Goal: Task Accomplishment & Management: Manage account settings

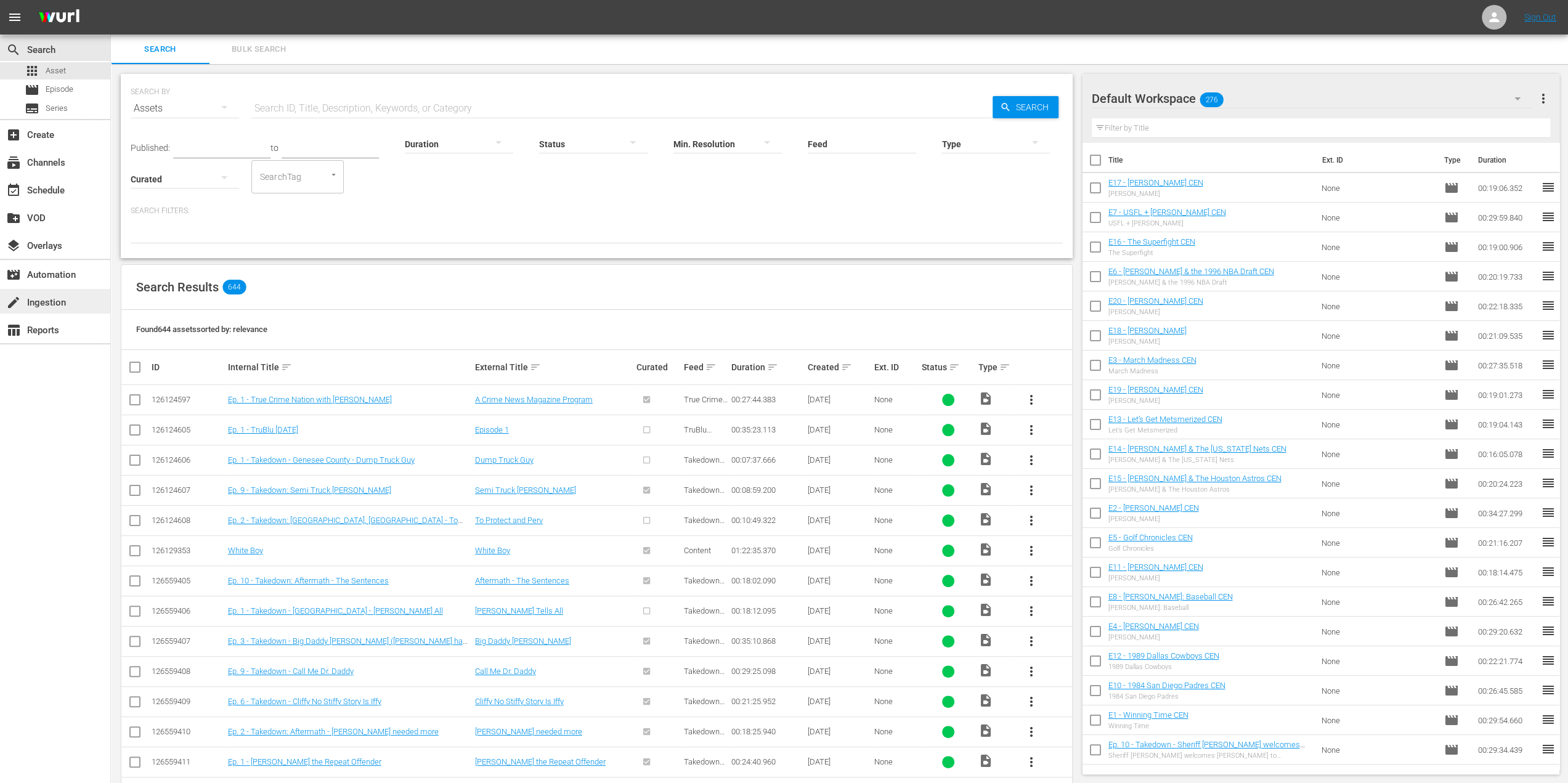
click at [72, 305] on div "create Ingestion" at bounding box center [55, 301] width 111 height 24
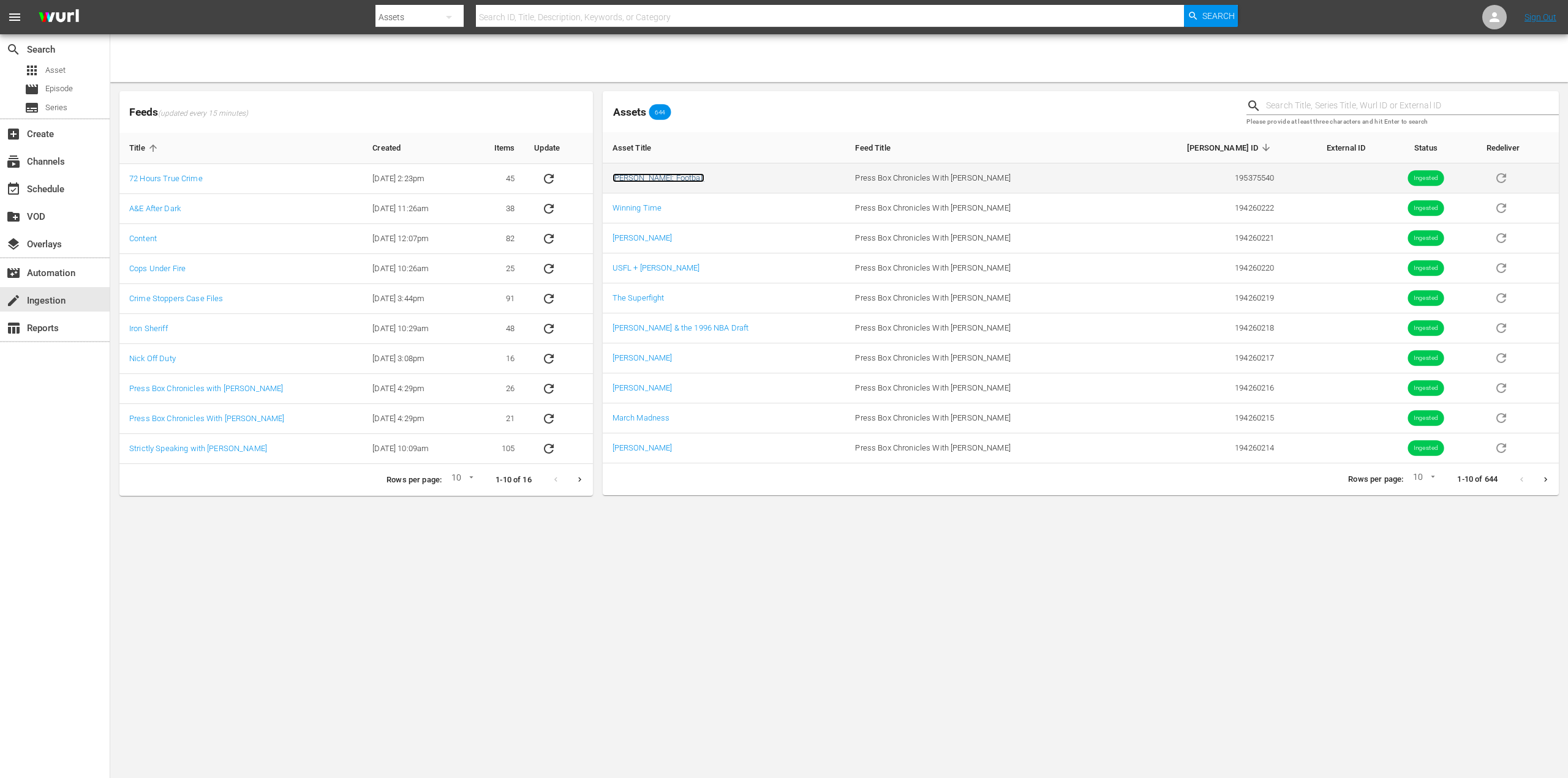
click at [672, 176] on link "[PERSON_NAME]: Football" at bounding box center [657, 178] width 92 height 9
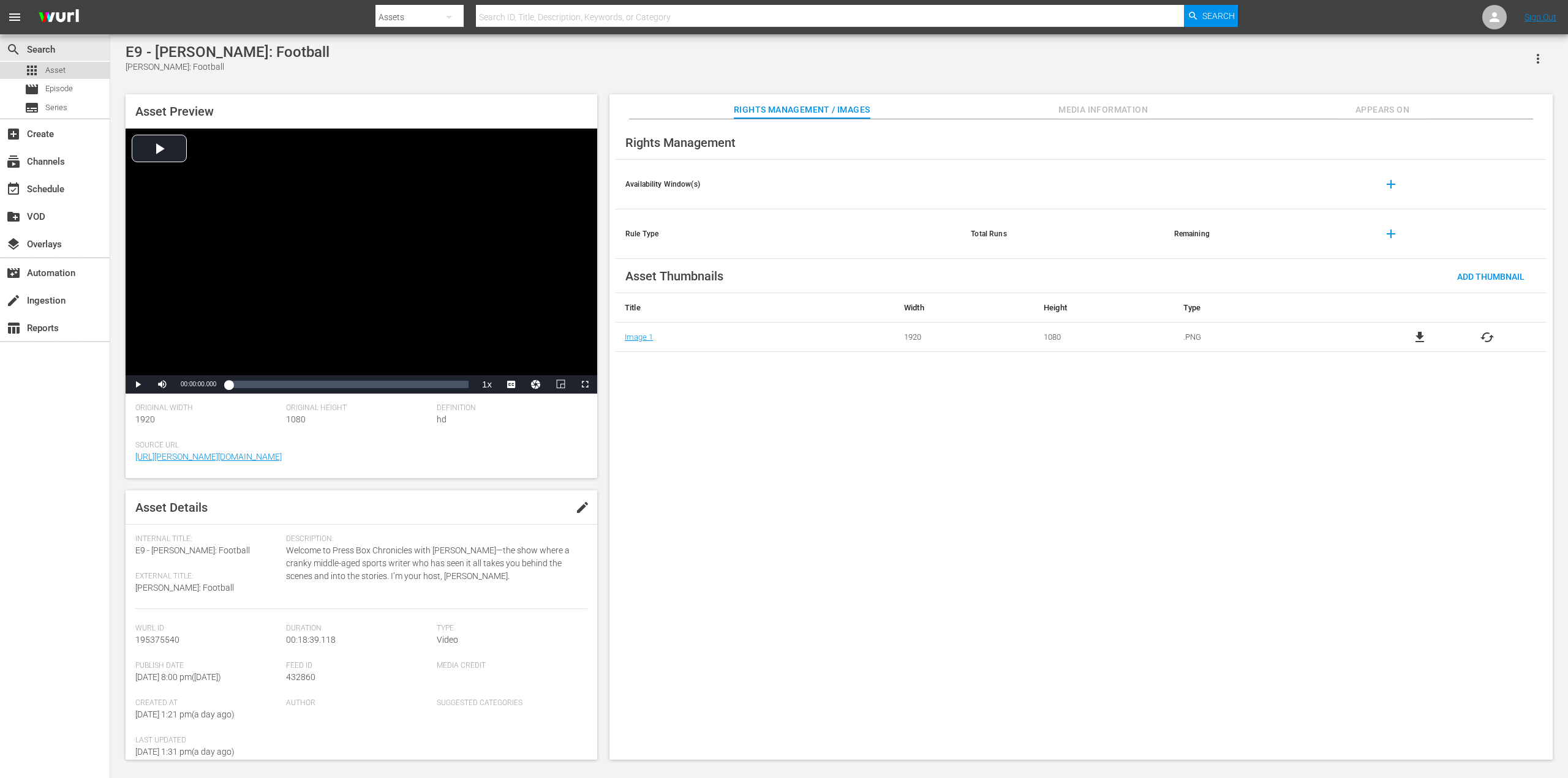
click at [44, 64] on div "apps Asset" at bounding box center [45, 70] width 41 height 17
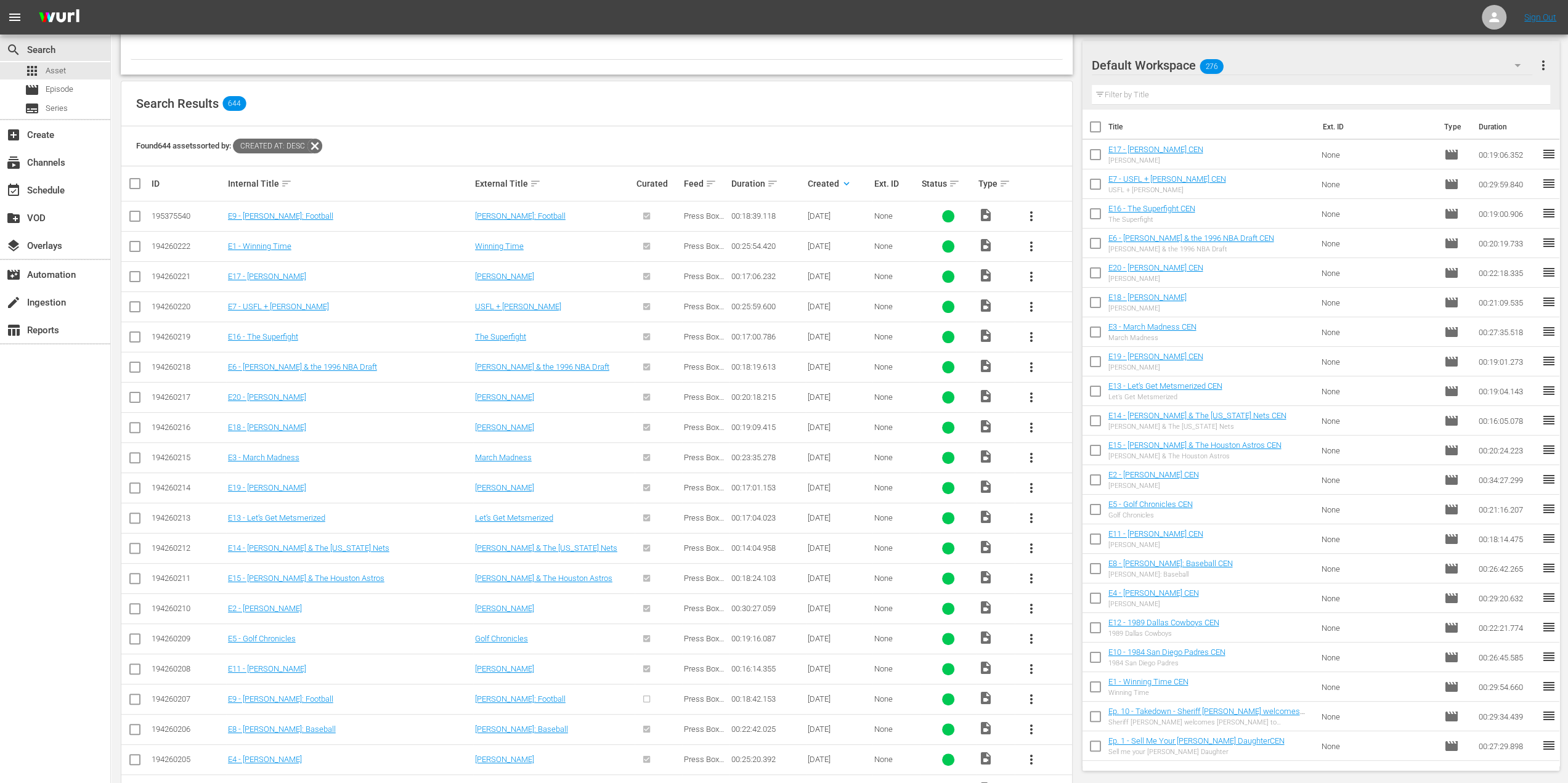
scroll to position [185, 0]
click at [1032, 695] on span "more_vert" at bounding box center [1031, 698] width 14 height 14
click at [271, 693] on link "E9 - [PERSON_NAME]: Football" at bounding box center [281, 698] width 105 height 9
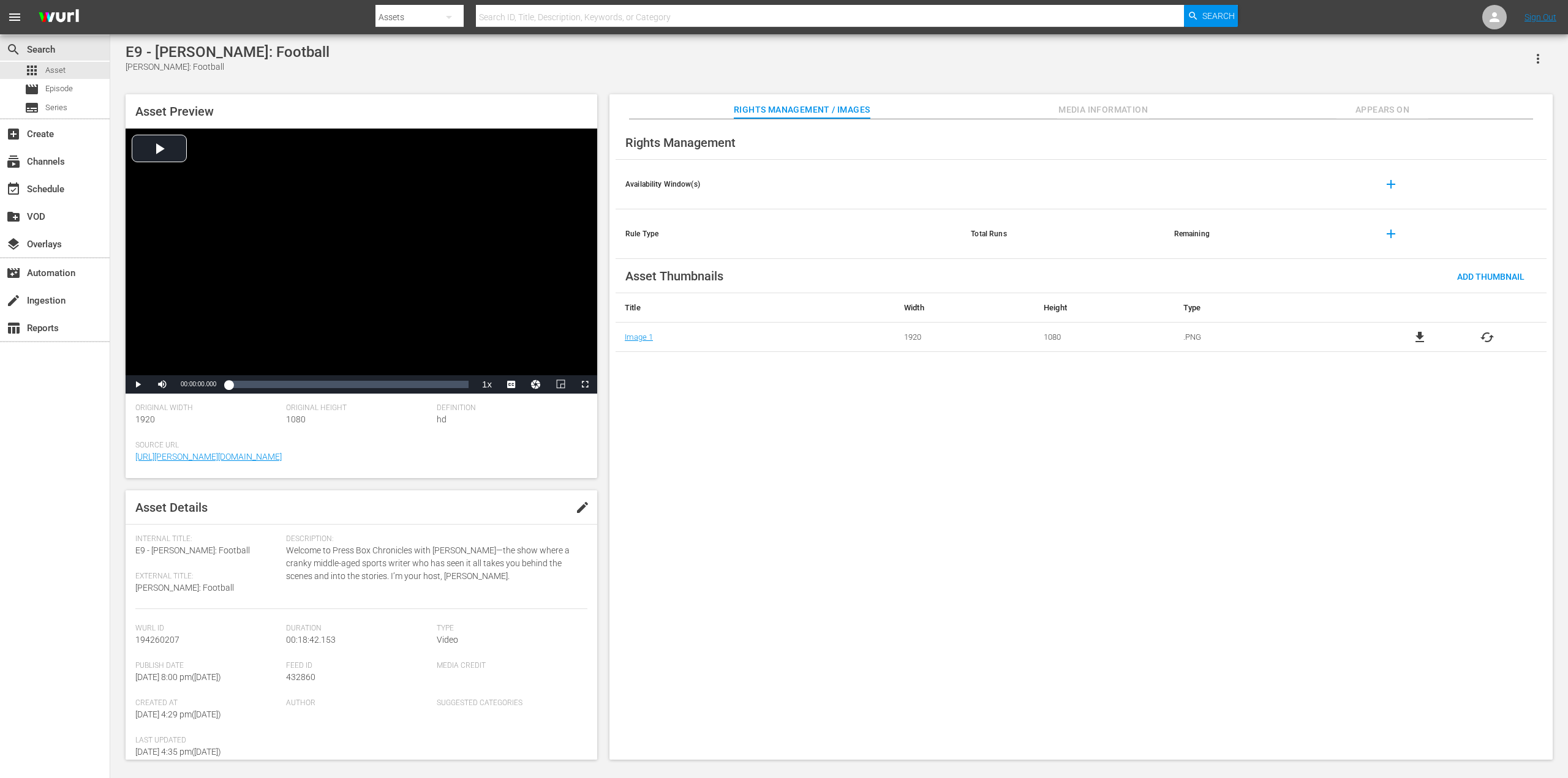
click at [1543, 59] on icon "button" at bounding box center [1537, 58] width 14 height 14
click at [1481, 107] on div "DELETE" at bounding box center [1501, 102] width 83 height 30
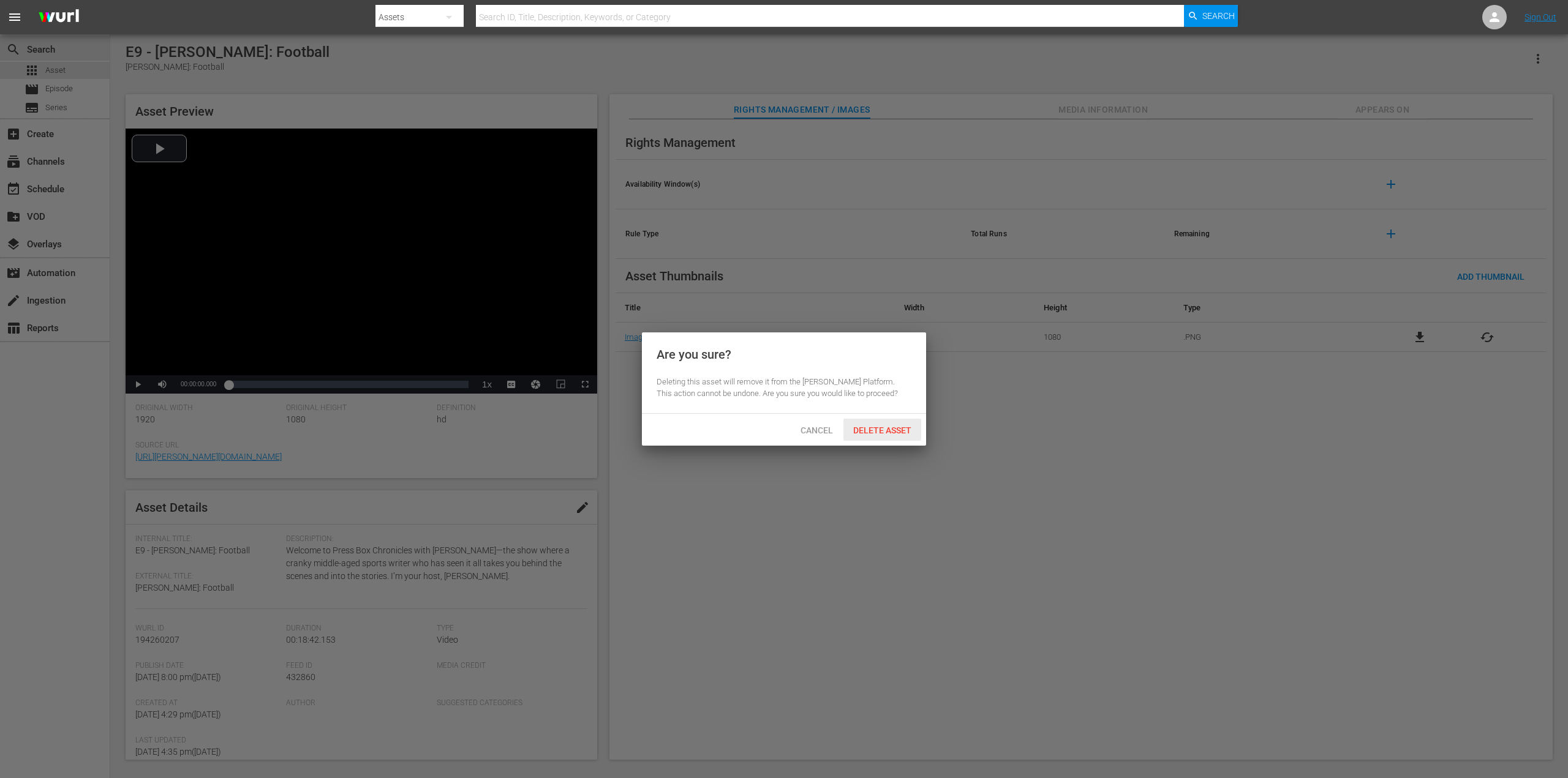
click at [900, 435] on span "Delete Asset" at bounding box center [882, 430] width 78 height 10
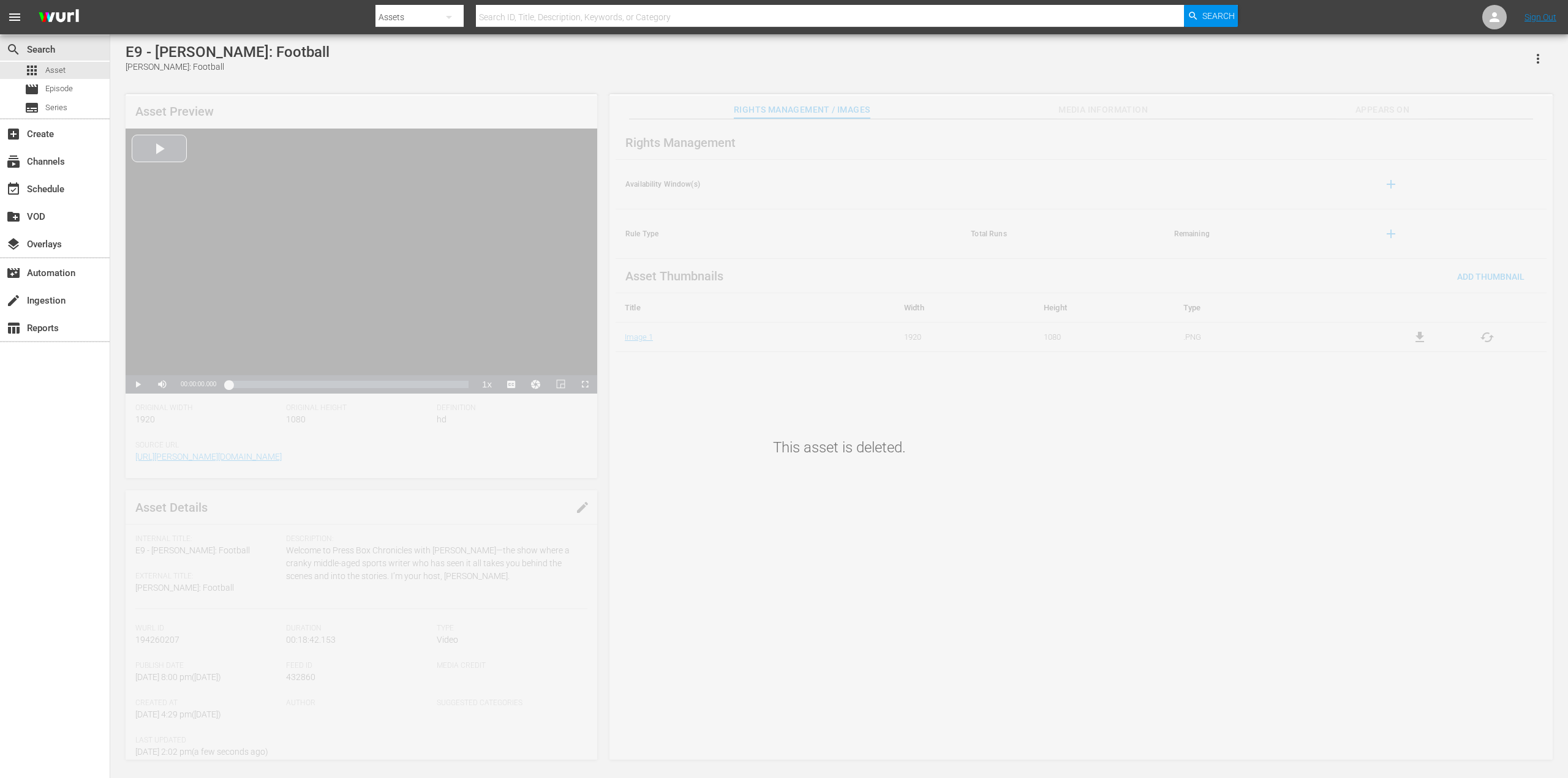
click at [546, 65] on div "E9 - Bo Jackson: Football Bo Jackson: Football" at bounding box center [839, 58] width 1427 height 30
click at [65, 91] on span "Episode" at bounding box center [59, 89] width 27 height 12
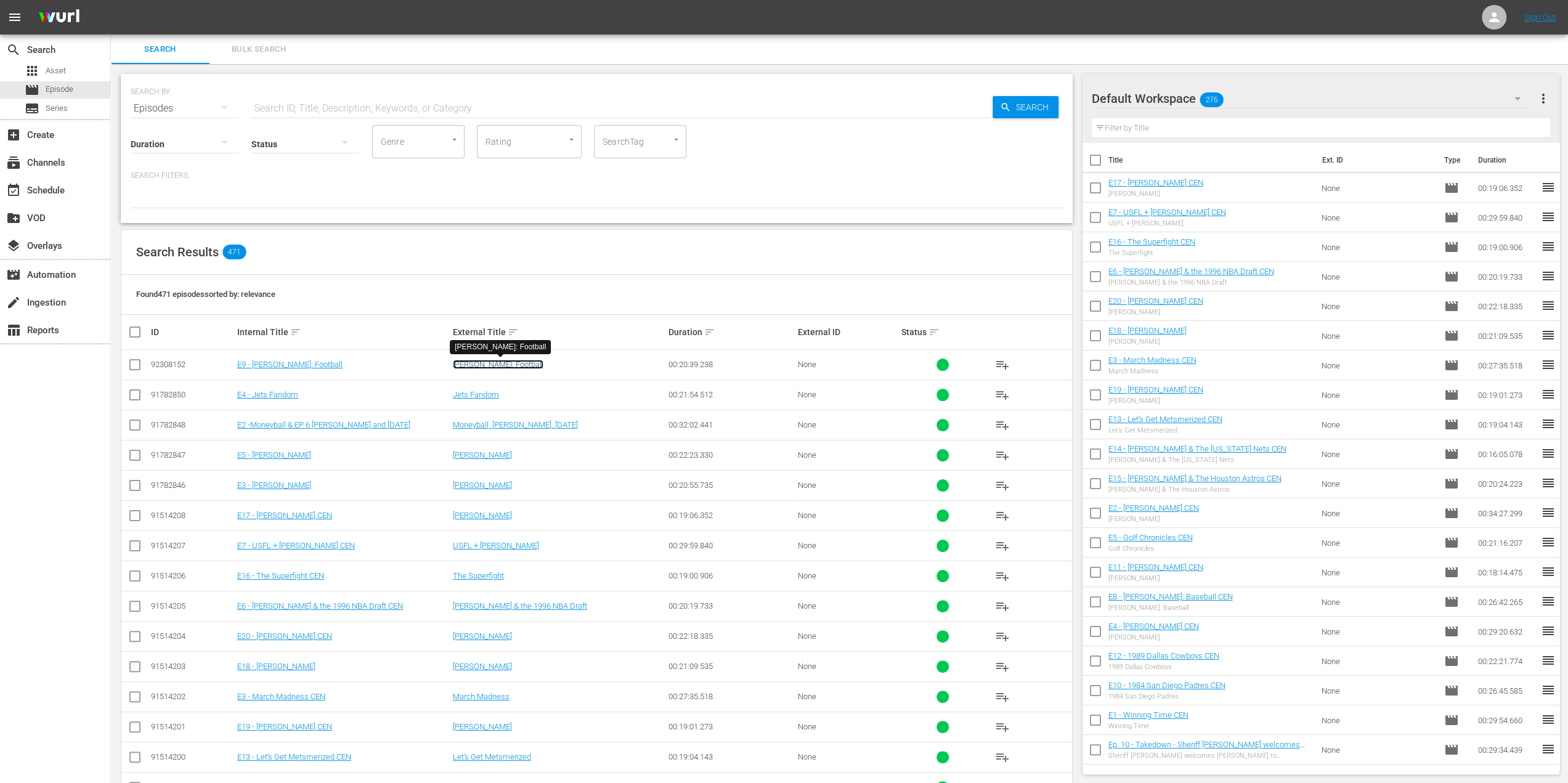
click at [513, 362] on link "[PERSON_NAME]: Football" at bounding box center [498, 364] width 91 height 9
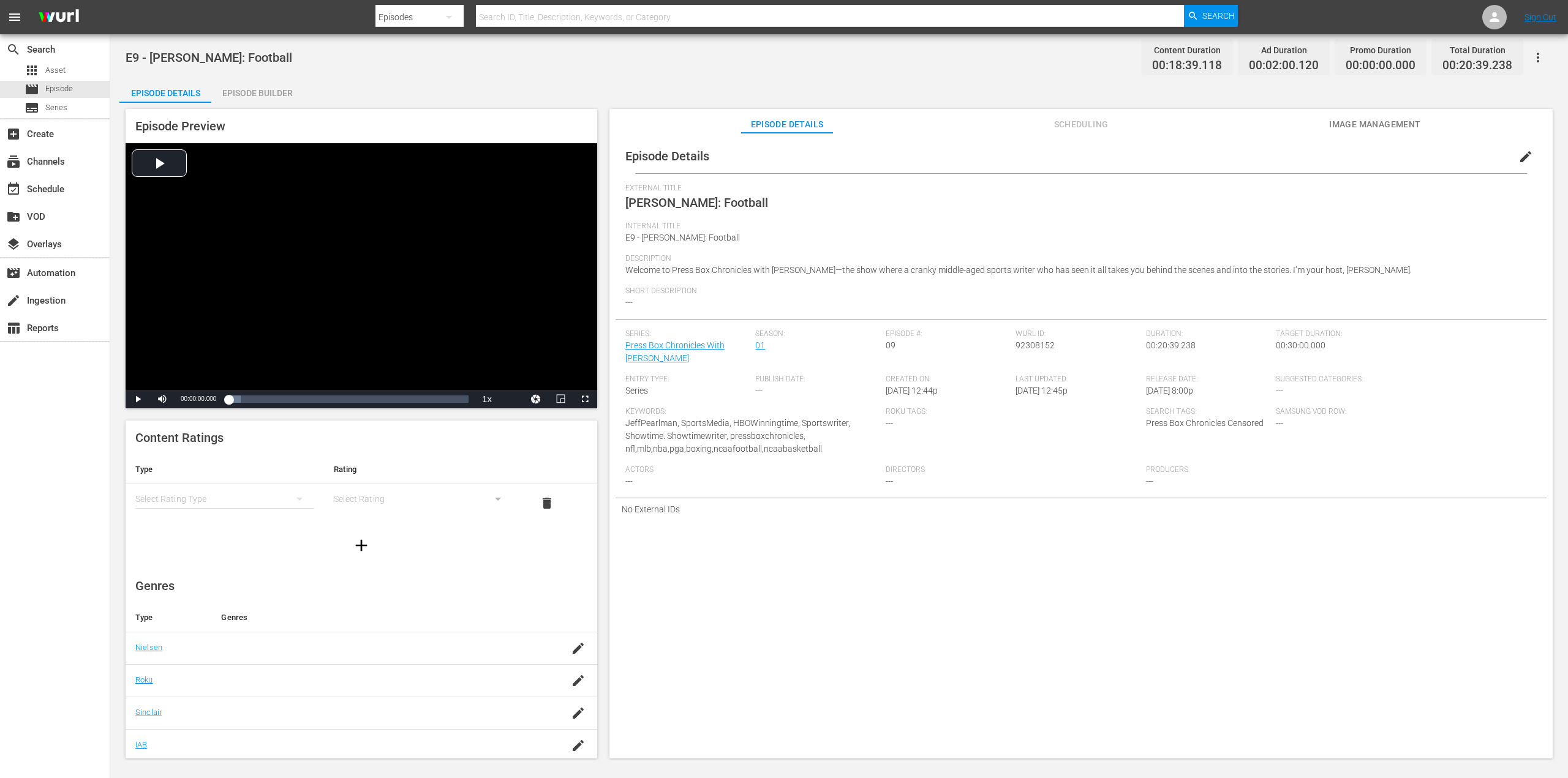
click at [1521, 157] on span "edit" at bounding box center [1525, 156] width 14 height 14
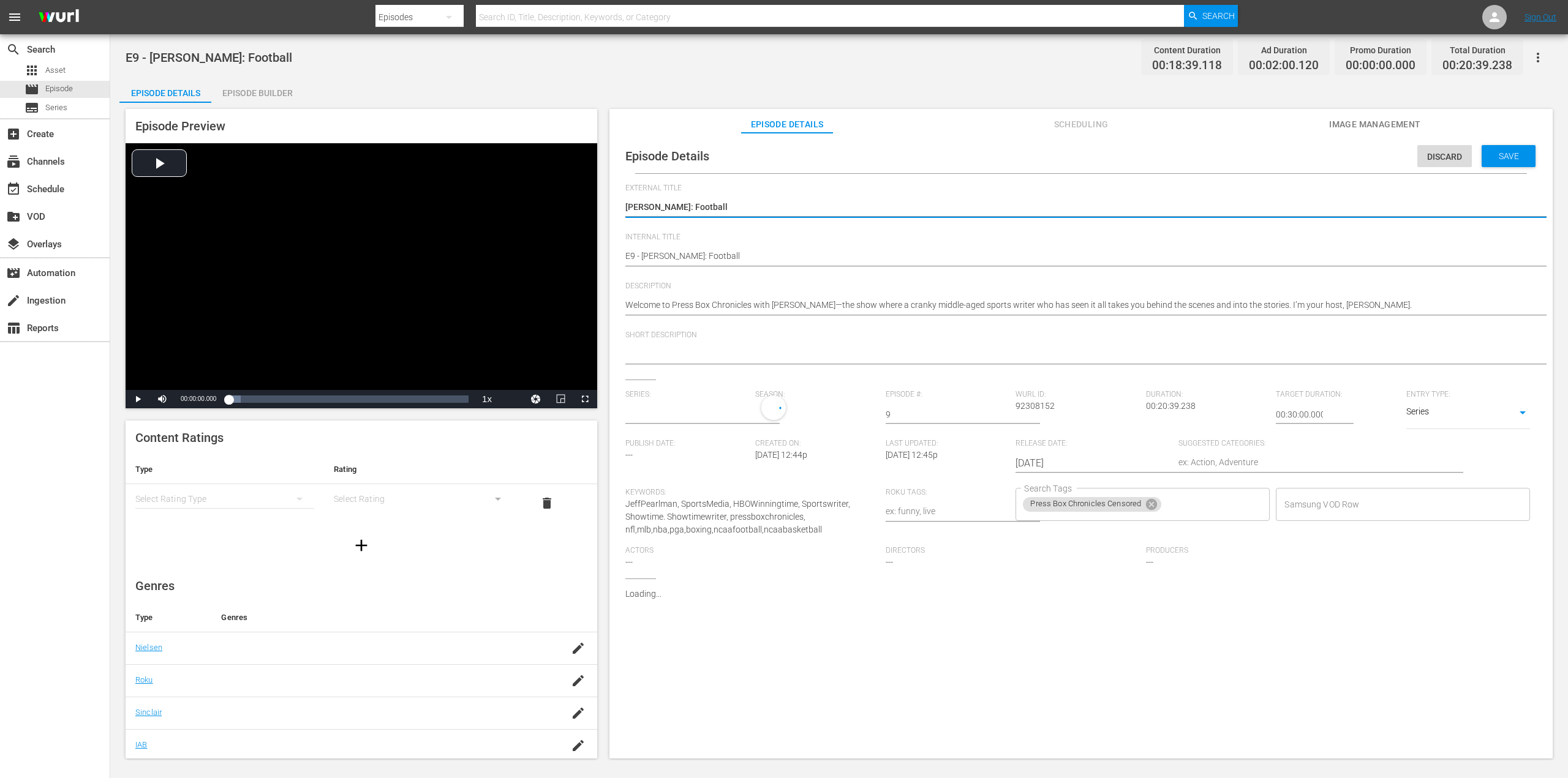
type input "Press Box Chronicles With [PERSON_NAME]"
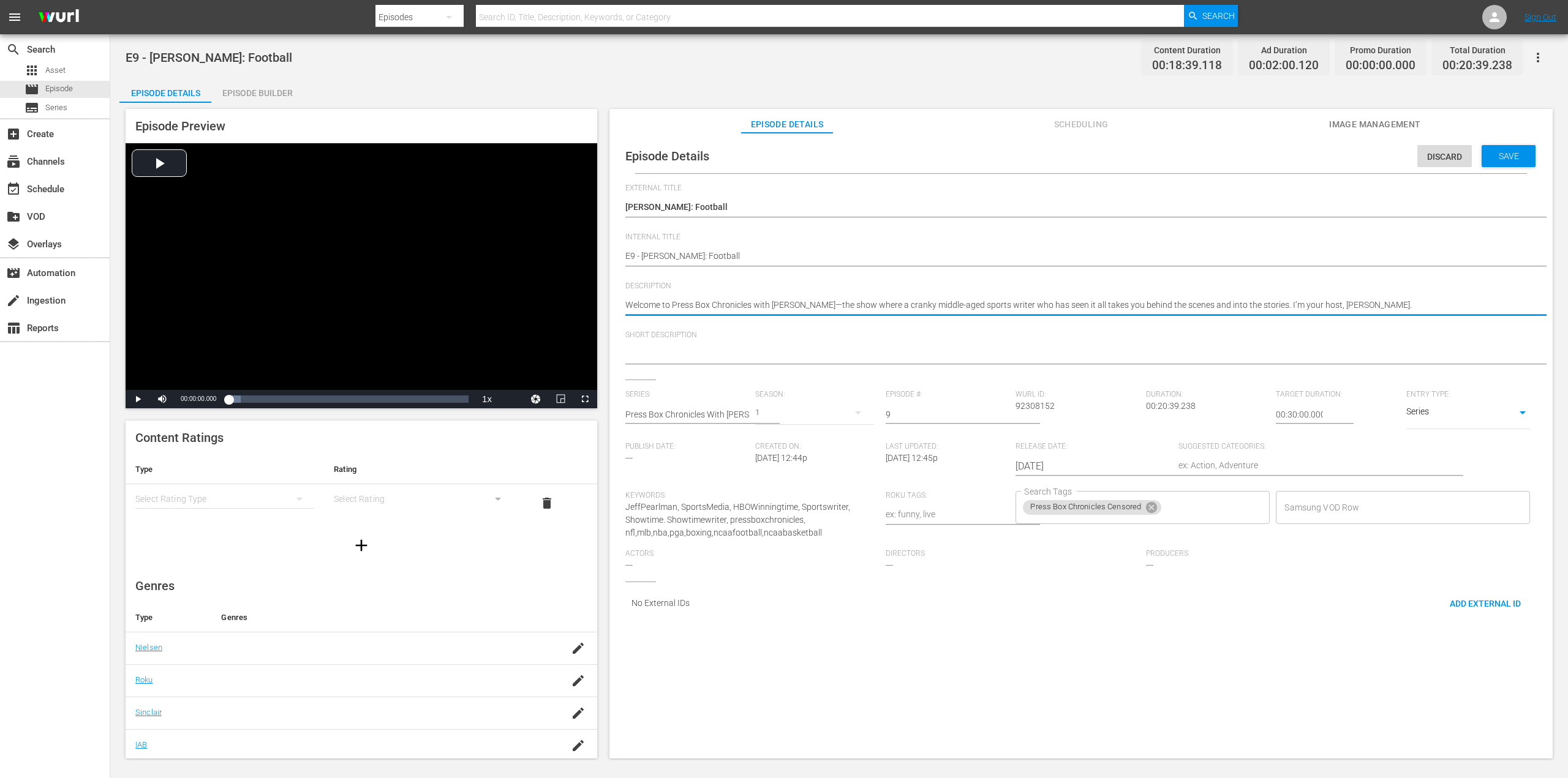
drag, startPoint x: 1420, startPoint y: 302, endPoint x: 605, endPoint y: 305, distance: 815.0
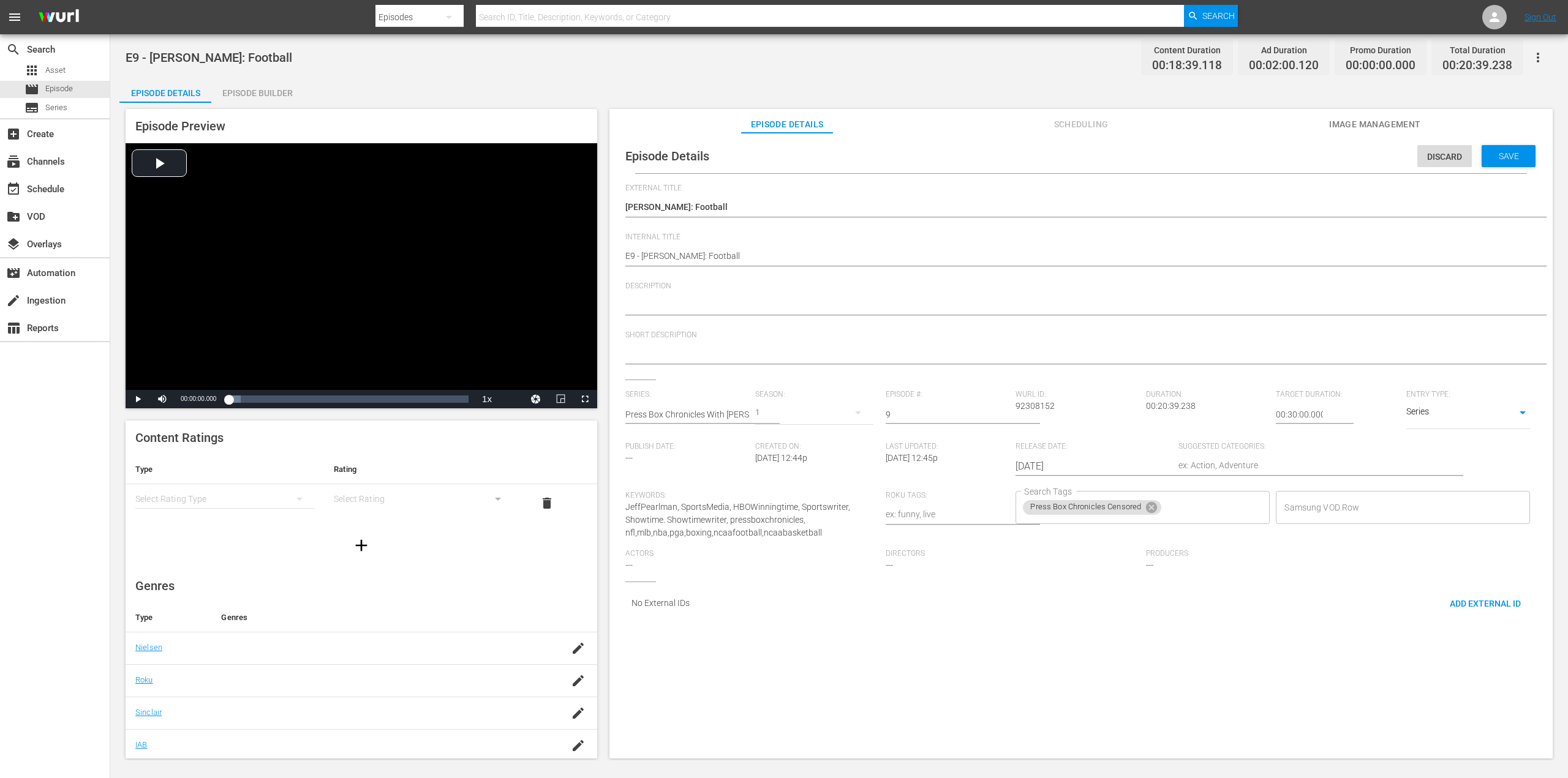
click at [673, 305] on textarea "Welcome to Press Box Chronicles with [PERSON_NAME]—the show where a cranky midd…" at bounding box center [1077, 306] width 905 height 14
paste textarea "Bo Knows Part Two: [PERSON_NAME] Greatest NFL Plays & The Tragic End To A Promi…"
type textarea "Bo Knows Part Two: [PERSON_NAME] Greatest NFL Plays & The Tragic End To A Promi…"
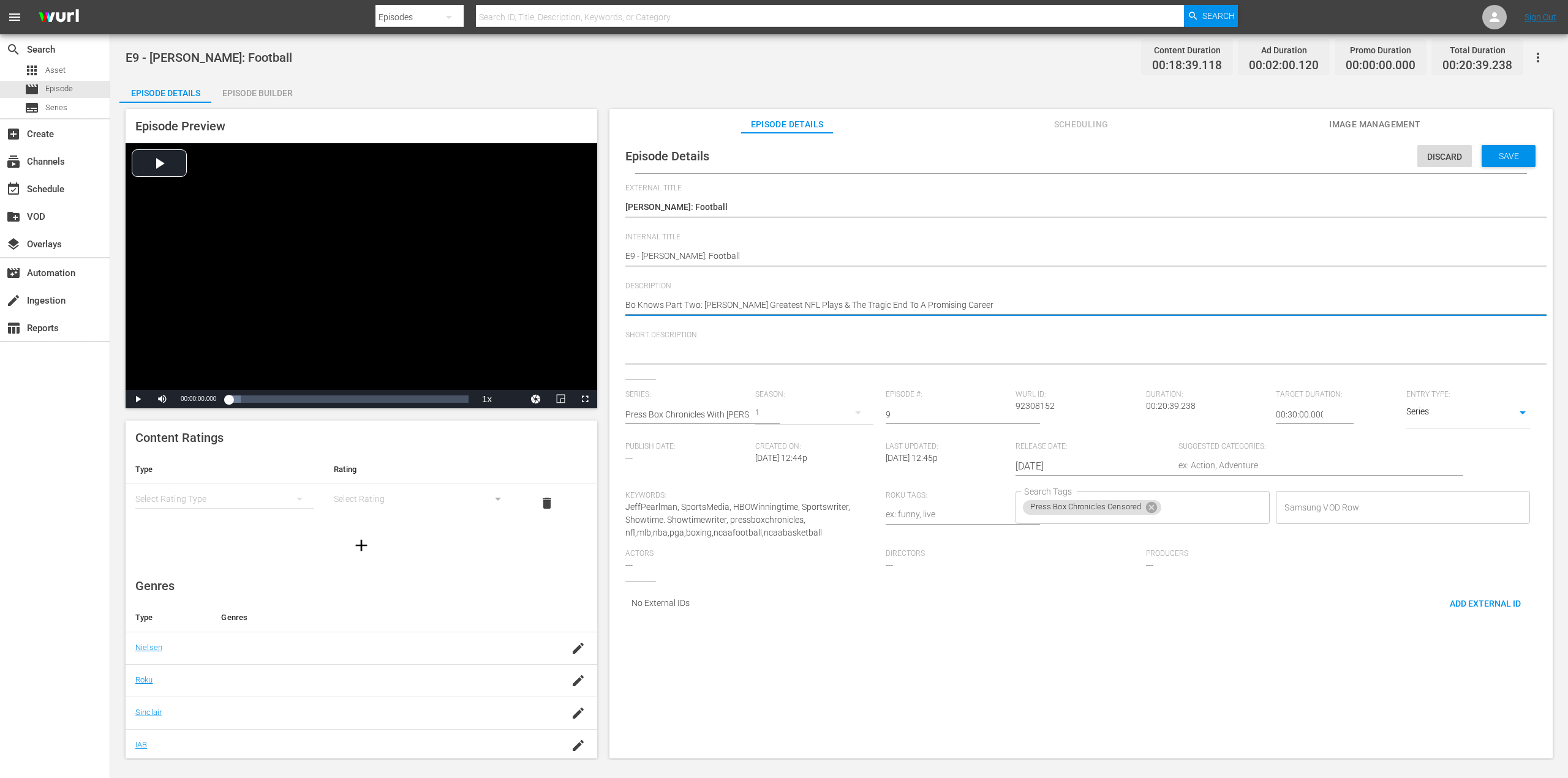
type textarea "Bo Knows Part Two: [PERSON_NAME] Greatest NFL Plays & The Tragic End To A Promi…"
click at [1502, 155] on span "Save" at bounding box center [1508, 156] width 40 height 10
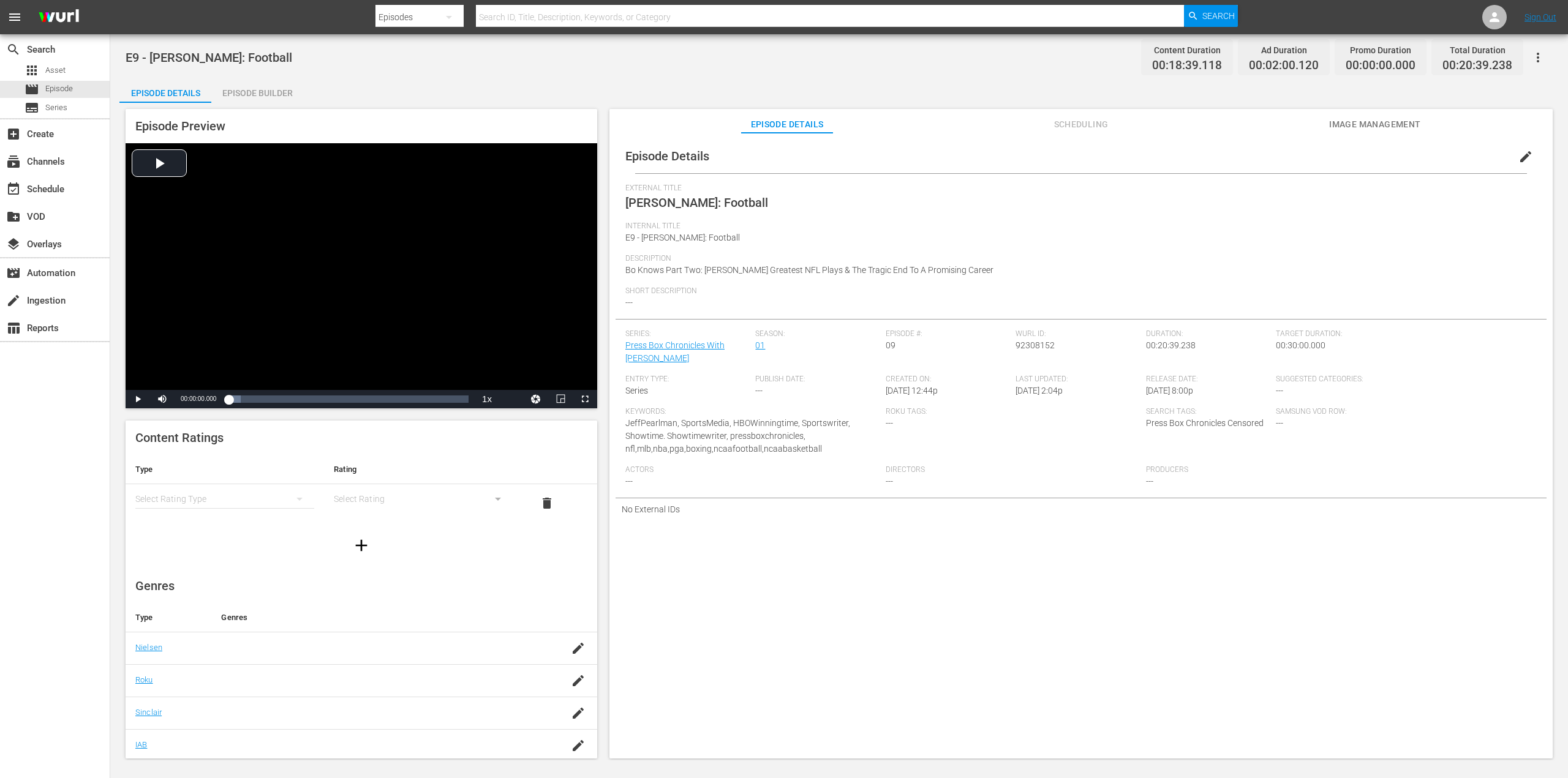
drag, startPoint x: 620, startPoint y: 481, endPoint x: 651, endPoint y: 476, distance: 31.4
click at [626, 480] on div "Episode Details edit External Title [PERSON_NAME]: Football Internal Title E9 -…" at bounding box center [1080, 330] width 931 height 382
drag, startPoint x: 909, startPoint y: 479, endPoint x: 920, endPoint y: 478, distance: 11.0
click at [909, 480] on div "Directors ---" at bounding box center [1016, 481] width 261 height 33
click at [1147, 484] on span "---" at bounding box center [1150, 481] width 8 height 10
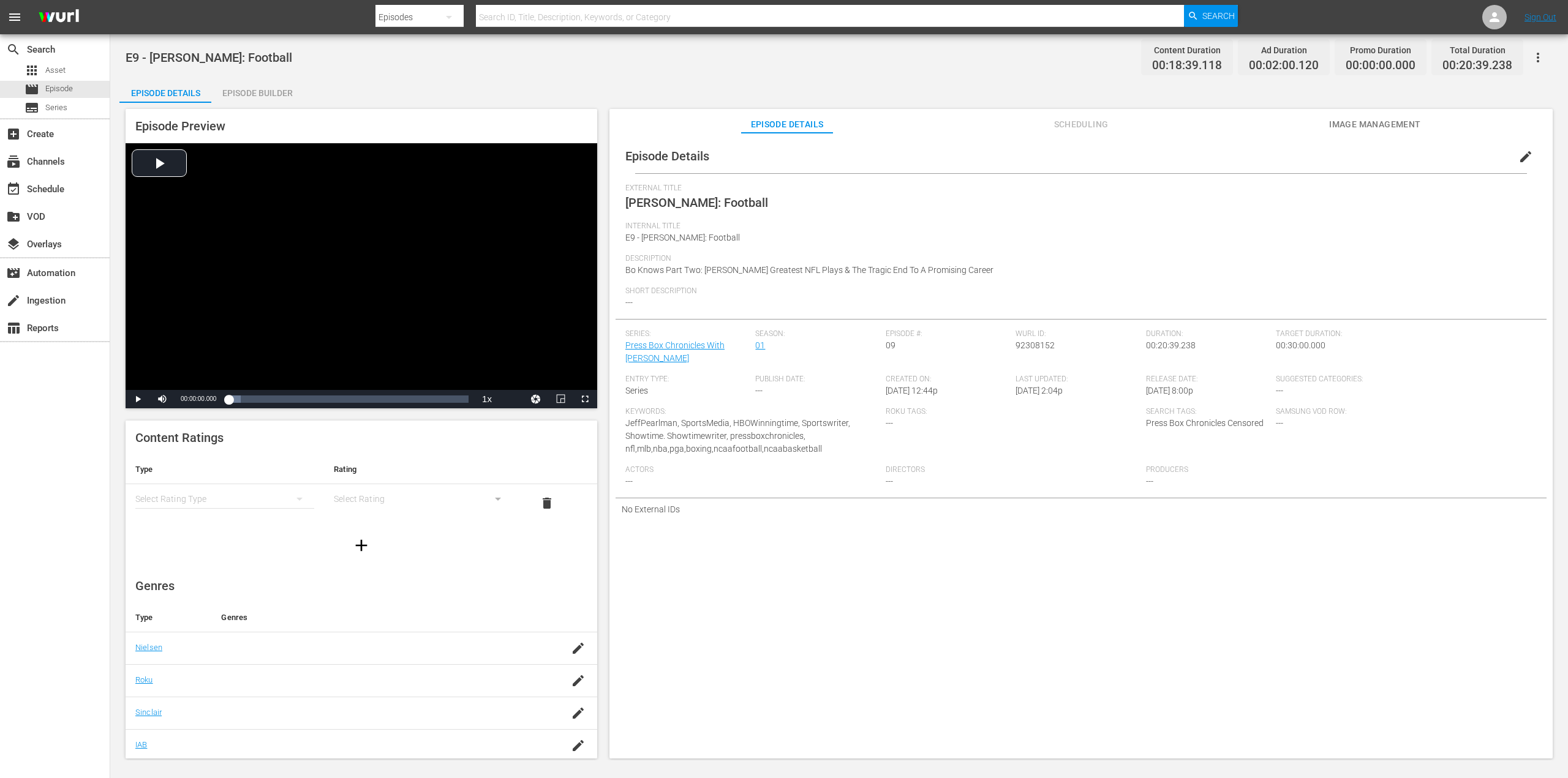
click at [1081, 487] on div "Directors ---" at bounding box center [1016, 481] width 261 height 33
click at [1529, 154] on button "edit" at bounding box center [1525, 157] width 30 height 30
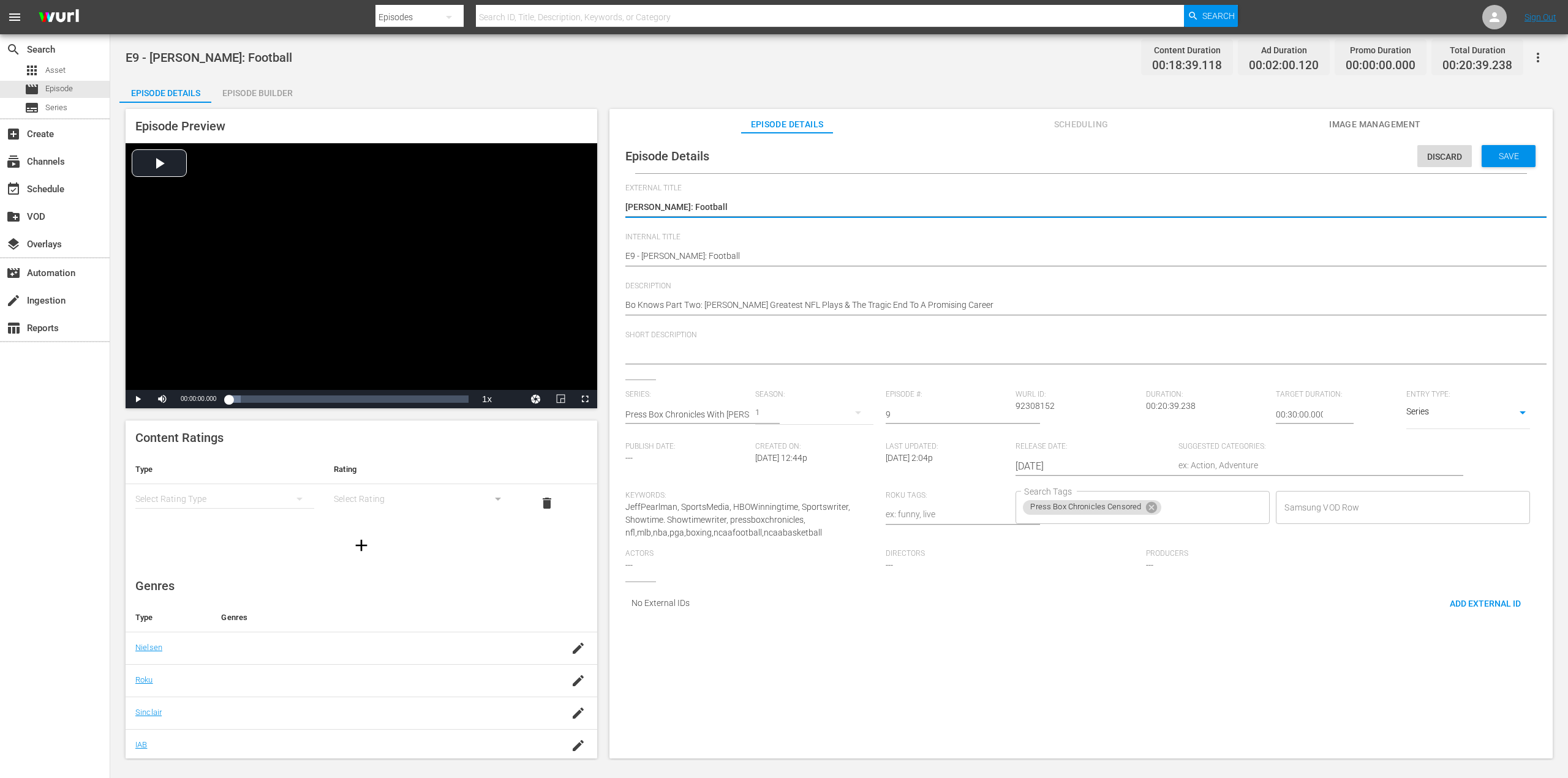
click at [877, 570] on div "Actors ---" at bounding box center [755, 565] width 261 height 33
click at [1148, 564] on span "---" at bounding box center [1150, 565] width 8 height 10
click at [888, 561] on span "---" at bounding box center [889, 565] width 8 height 10
click at [645, 566] on div "Actors ---" at bounding box center [755, 565] width 261 height 33
click at [970, 564] on div "Directors ---" at bounding box center [1016, 565] width 261 height 33
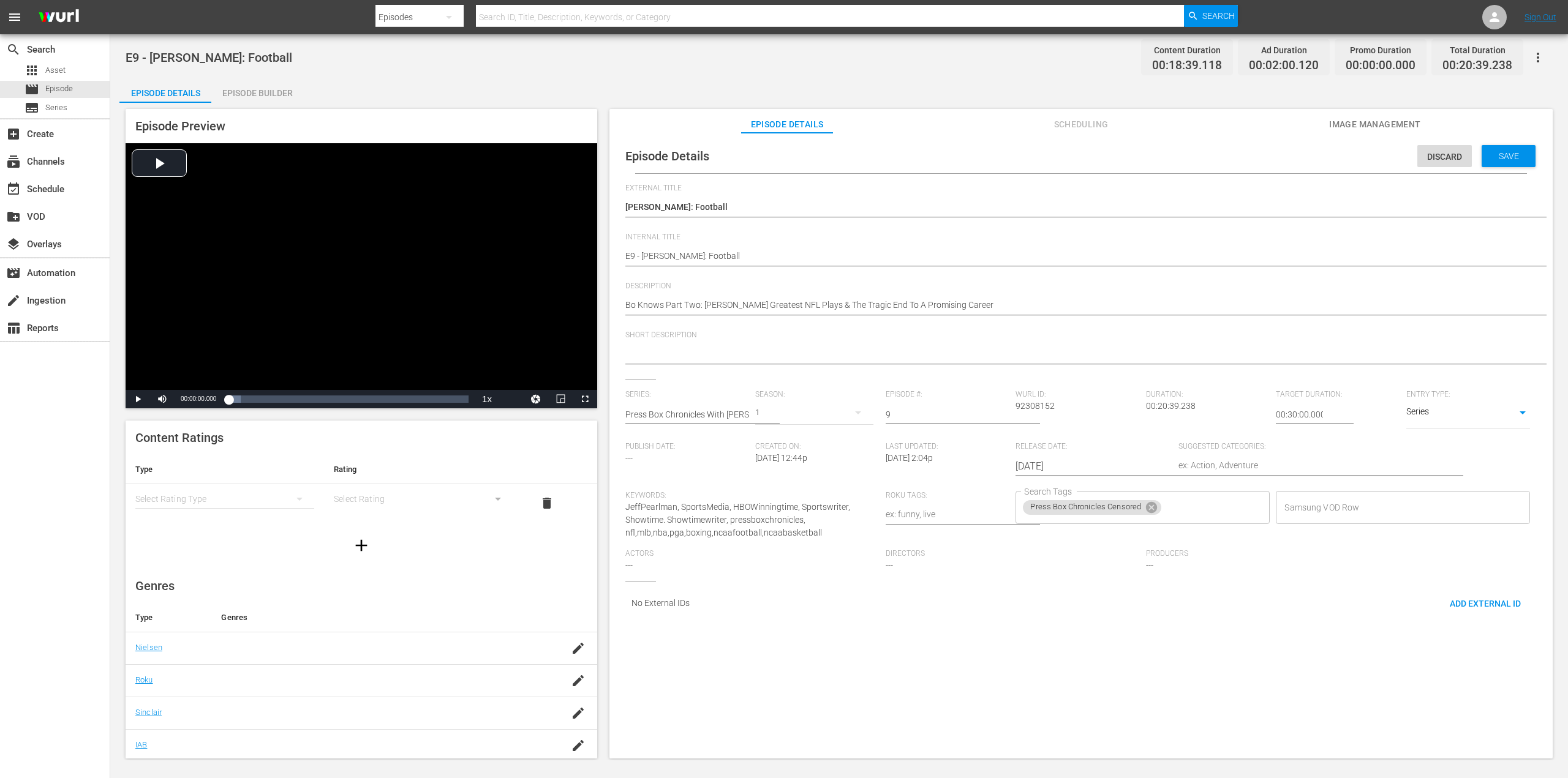
click at [1183, 555] on span "Producers" at bounding box center [1273, 554] width 254 height 10
click at [1162, 567] on div "Producers ---" at bounding box center [1276, 565] width 261 height 33
click at [1164, 566] on div "Producers ---" at bounding box center [1276, 565] width 261 height 33
click at [893, 556] on span "Directors" at bounding box center [1012, 554] width 254 height 10
click at [629, 553] on span "Actors" at bounding box center [751, 554] width 254 height 10
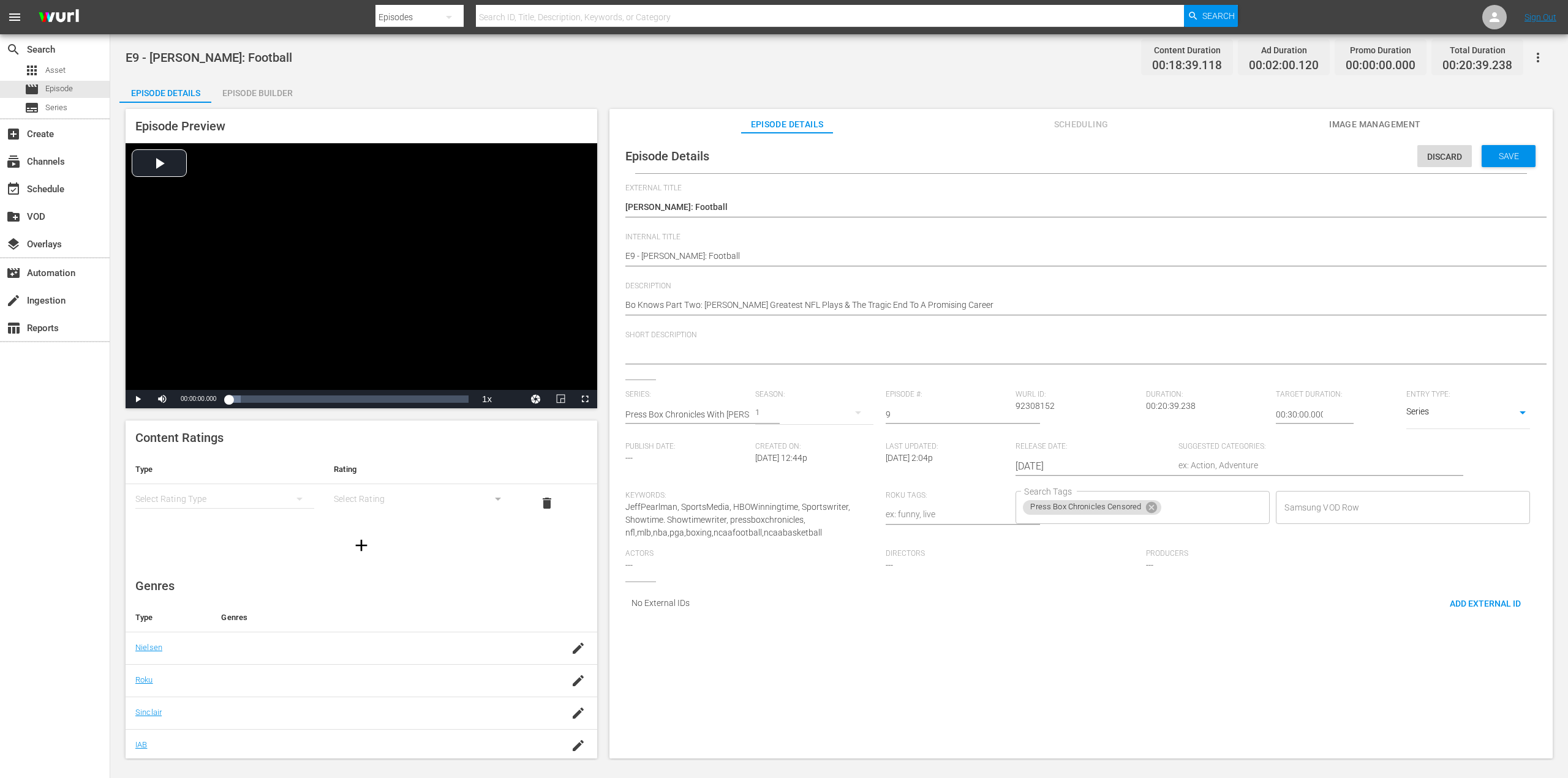
click at [642, 558] on span "Actors" at bounding box center [751, 554] width 254 height 10
